Goal: Check status: Check status

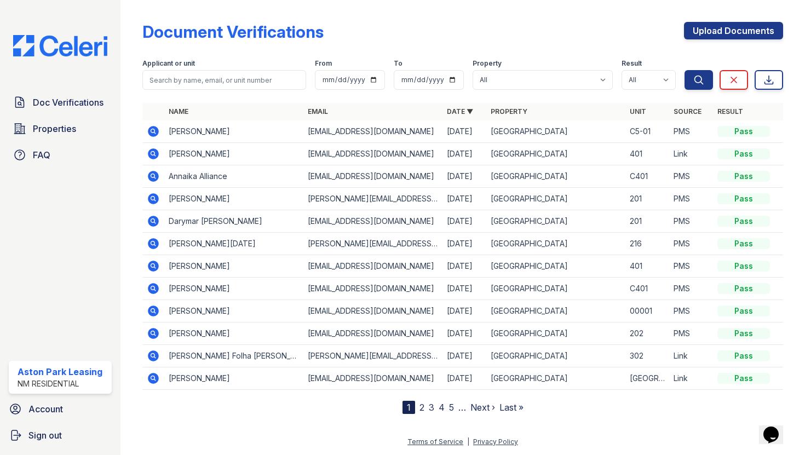
click at [157, 128] on icon at bounding box center [153, 131] width 11 height 11
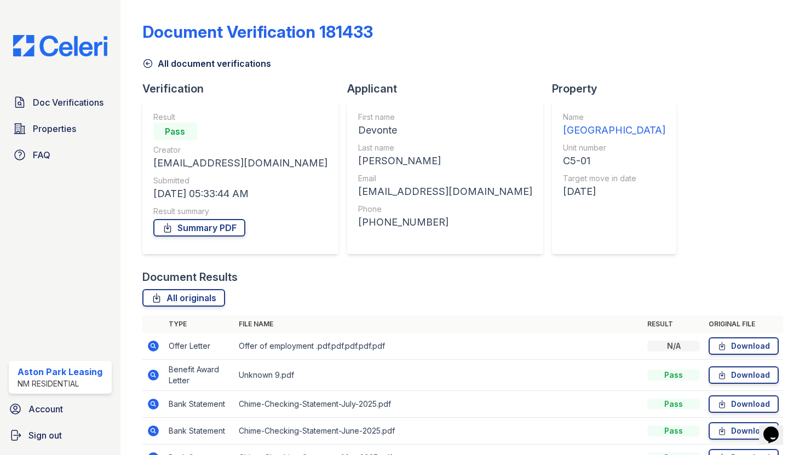
click at [154, 60] on link "All document verifications" at bounding box center [206, 63] width 129 height 13
